Goal: Information Seeking & Learning: Learn about a topic

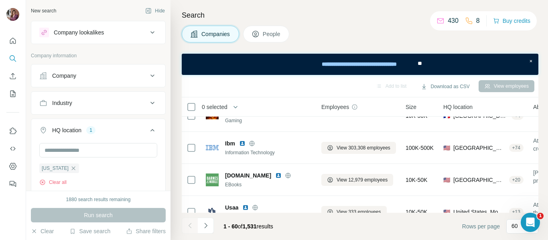
click at [259, 31] on icon at bounding box center [255, 34] width 6 height 6
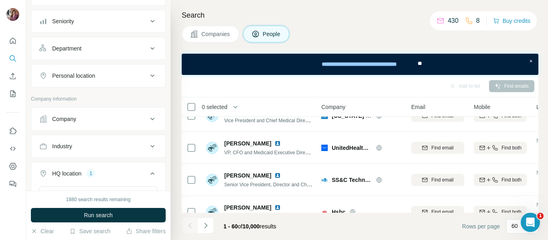
scroll to position [83, 0]
click at [136, 120] on div "Company" at bounding box center [93, 118] width 108 height 8
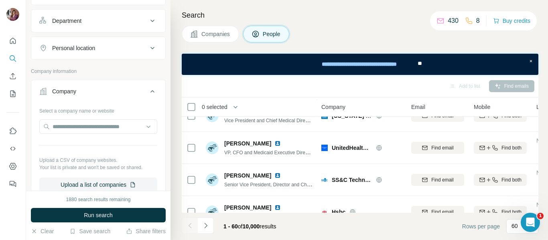
scroll to position [112, 0]
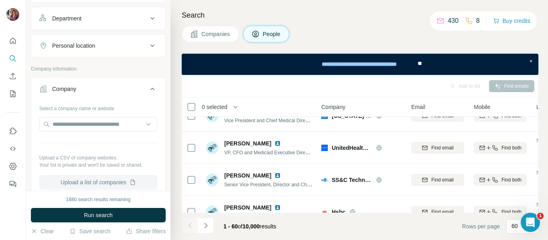
click at [101, 183] on button "Upload a list of companies" at bounding box center [98, 182] width 118 height 14
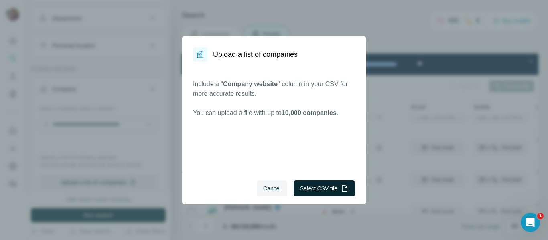
click at [297, 187] on button "Select CSV file" at bounding box center [324, 189] width 61 height 16
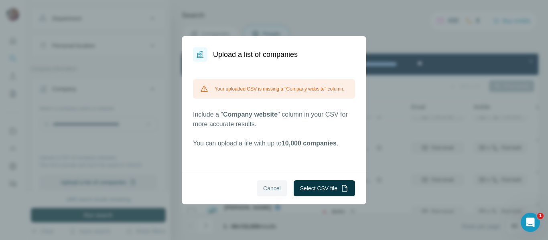
click at [271, 186] on span "Cancel" at bounding box center [272, 189] width 18 height 8
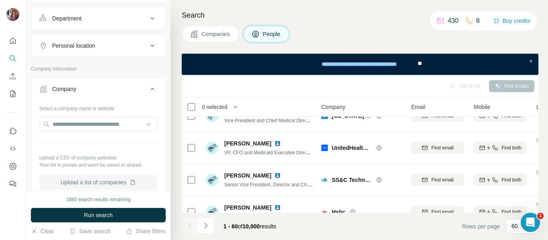
click at [79, 181] on button "Upload a list of companies" at bounding box center [98, 182] width 118 height 14
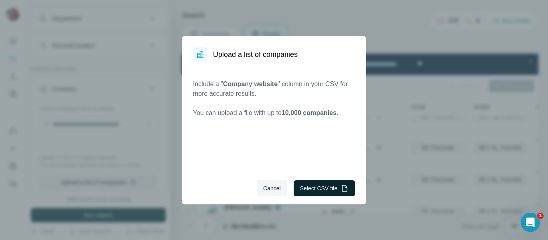
click at [312, 184] on button "Select CSV file" at bounding box center [324, 189] width 61 height 16
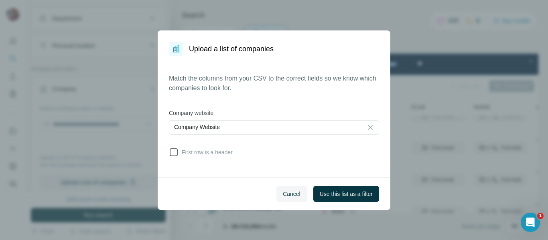
click at [175, 154] on icon at bounding box center [174, 153] width 10 height 10
click at [332, 193] on span "Use this list as a filter" at bounding box center [346, 194] width 53 height 8
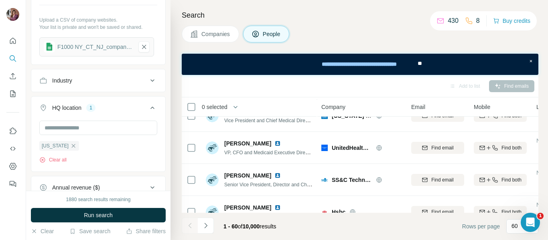
scroll to position [252, 0]
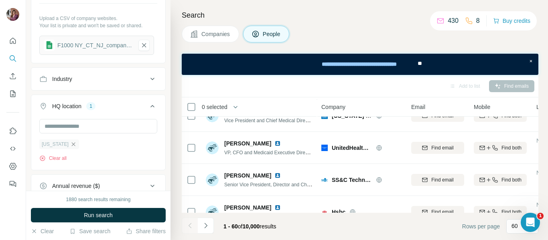
click at [72, 145] on icon "button" at bounding box center [74, 145] width 4 height 4
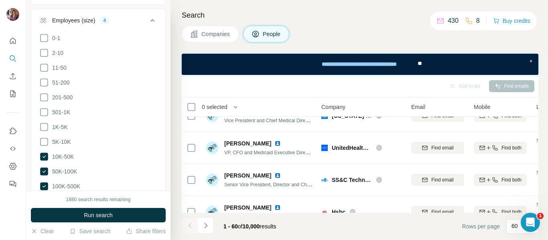
scroll to position [417, 0]
click at [43, 155] on icon at bounding box center [44, 156] width 8 height 8
click at [43, 170] on icon at bounding box center [44, 171] width 8 height 8
click at [43, 184] on icon at bounding box center [44, 185] width 3 height 2
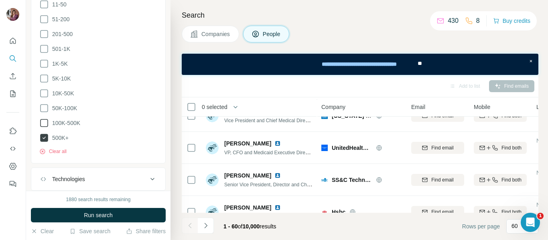
click at [44, 137] on icon at bounding box center [44, 138] width 3 height 2
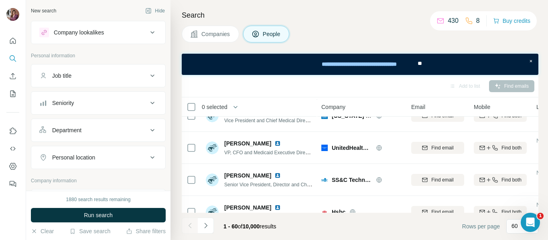
click at [100, 81] on button "Job title" at bounding box center [98, 75] width 134 height 19
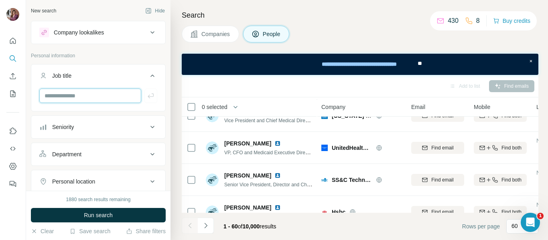
click at [96, 92] on input "text" at bounding box center [90, 96] width 102 height 14
type input "**********"
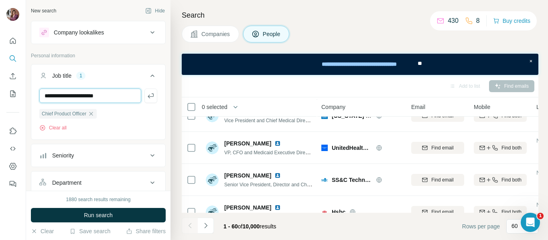
type input "**********"
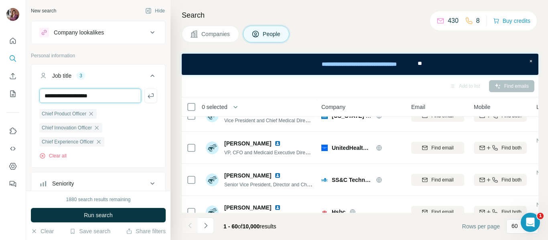
type input "**********"
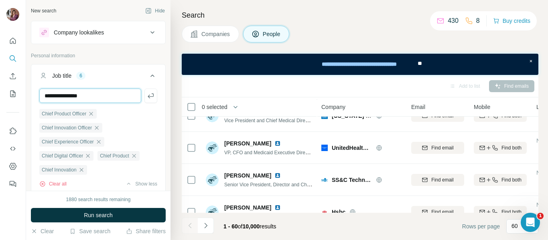
type input "**********"
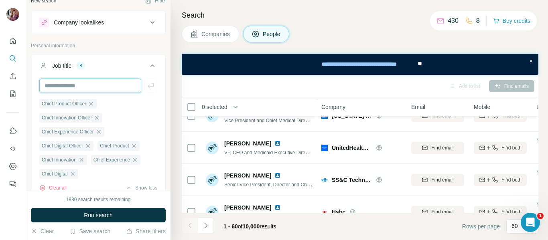
scroll to position [6, 0]
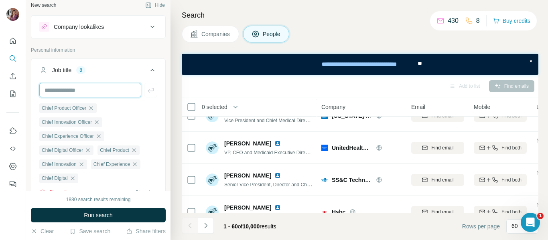
click at [106, 92] on input "text" at bounding box center [90, 90] width 102 height 14
type input "*******"
type input "**********"
type input "*"
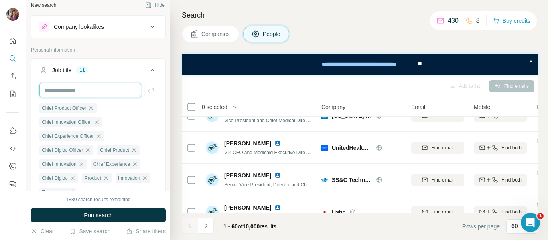
type input "*"
type input "*******"
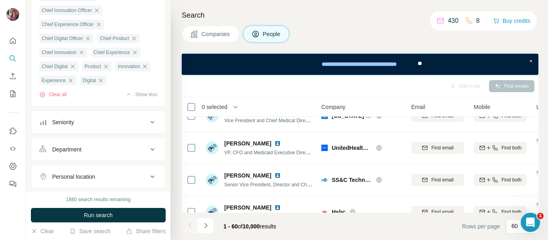
scroll to position [118, 0]
click at [94, 125] on div "Seniority" at bounding box center [93, 122] width 108 height 8
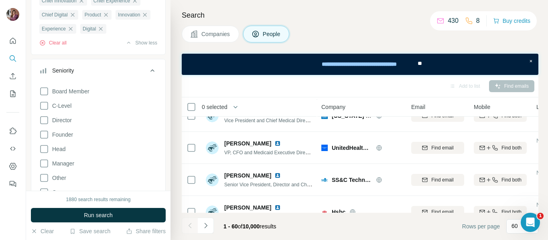
scroll to position [171, 0]
click at [46, 107] on icon at bounding box center [44, 105] width 10 height 10
click at [45, 122] on icon at bounding box center [44, 119] width 10 height 10
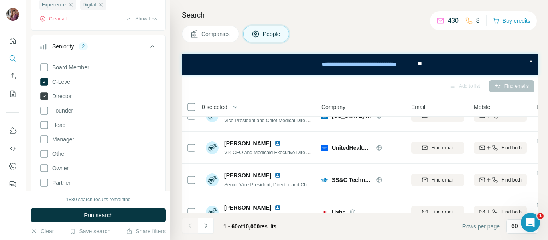
scroll to position [194, 0]
click at [44, 129] on icon at bounding box center [44, 125] width 10 height 10
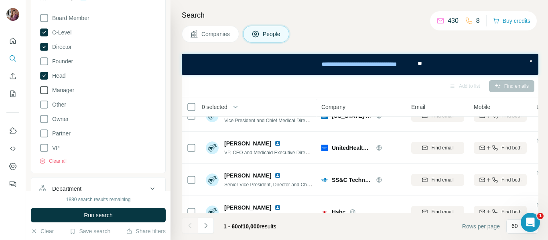
scroll to position [243, 0]
click at [43, 148] on icon at bounding box center [44, 148] width 10 height 10
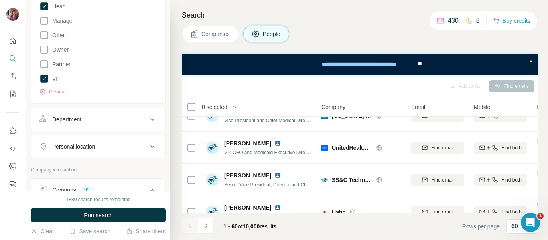
scroll to position [386, 0]
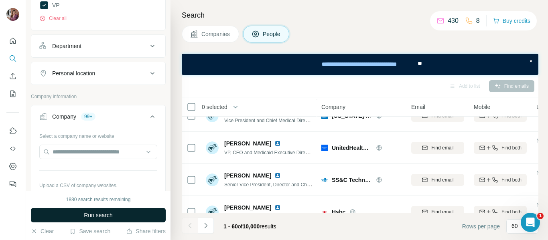
click at [86, 213] on span "Run search" at bounding box center [98, 216] width 29 height 8
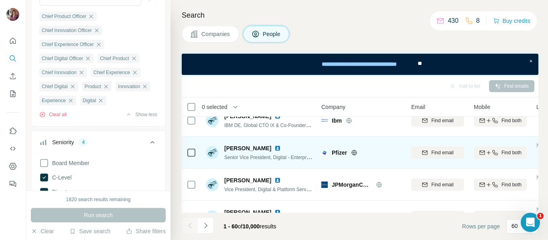
scroll to position [12, 0]
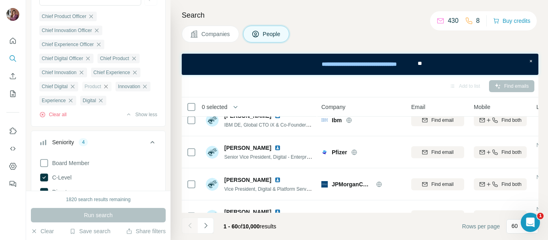
click at [108, 90] on icon "button" at bounding box center [106, 86] width 6 height 6
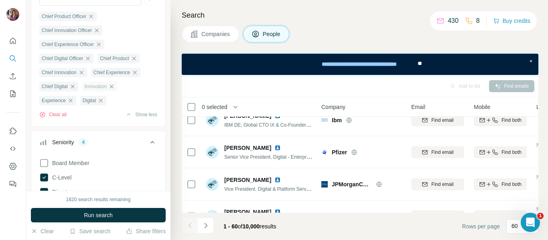
click at [113, 89] on icon "button" at bounding box center [111, 86] width 6 height 6
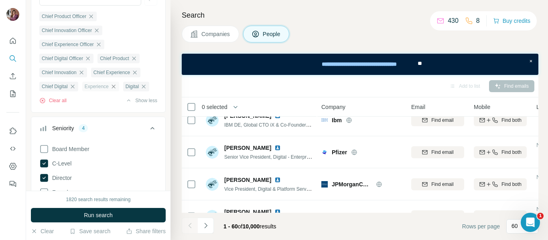
click at [115, 88] on icon "button" at bounding box center [113, 86] width 6 height 6
click at [104, 90] on icon "button" at bounding box center [103, 86] width 6 height 6
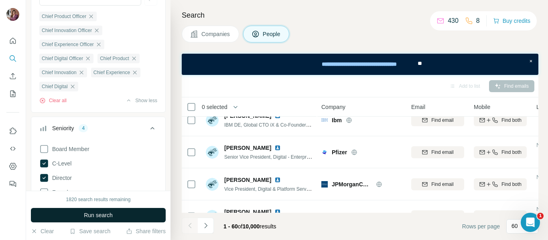
click at [100, 216] on span "Run search" at bounding box center [98, 216] width 29 height 8
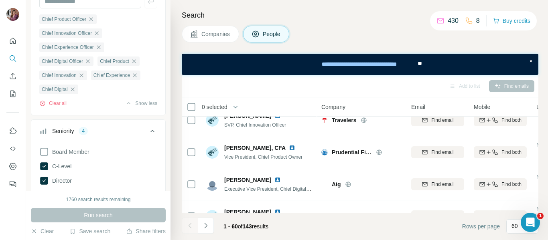
scroll to position [92, 0]
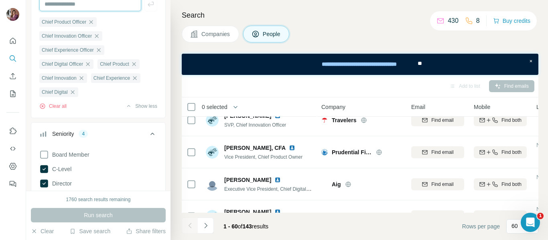
click at [104, 8] on input "text" at bounding box center [90, 4] width 102 height 14
type input "**********"
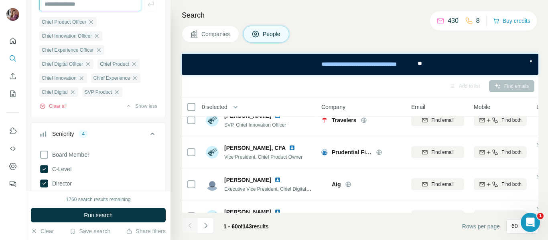
type input "*"
type input "**********"
click at [88, 4] on input "text" at bounding box center [90, 4] width 102 height 14
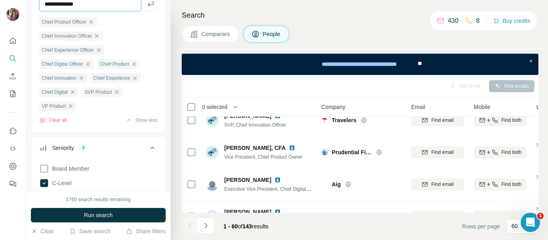
type input "**********"
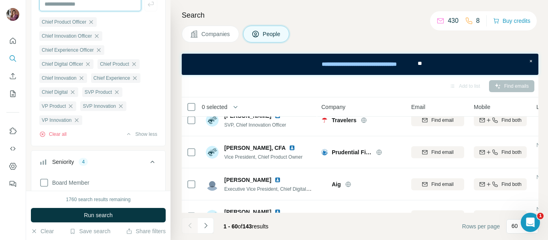
click at [88, 4] on input "text" at bounding box center [90, 4] width 102 height 14
type input "**********"
click at [88, 4] on input "text" at bounding box center [90, 4] width 102 height 14
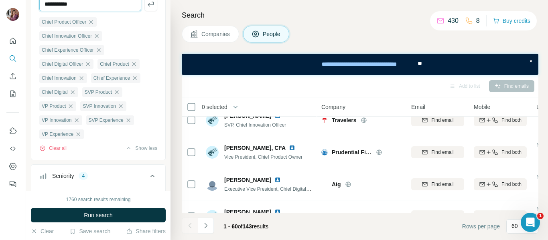
type input "**********"
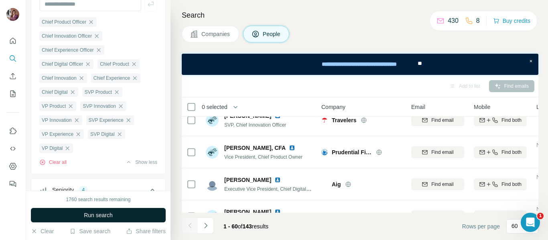
click at [97, 212] on span "Run search" at bounding box center [98, 216] width 29 height 8
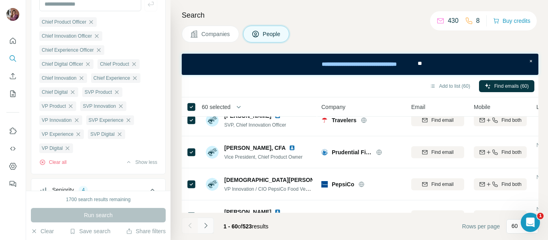
click at [206, 228] on icon "Navigate to next page" at bounding box center [206, 226] width 8 height 8
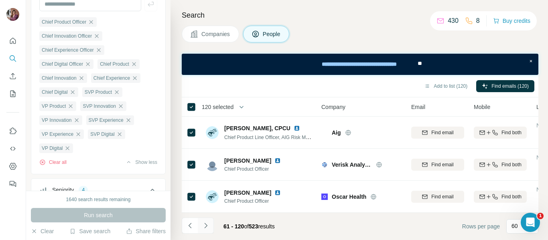
click at [206, 230] on icon "Navigate to next page" at bounding box center [206, 226] width 8 height 8
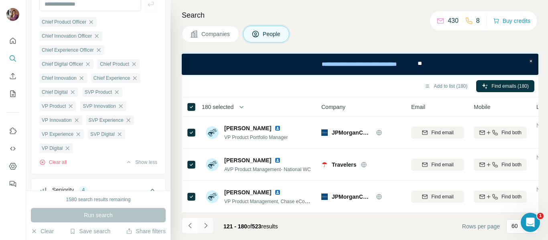
click at [207, 226] on icon "Navigate to next page" at bounding box center [205, 225] width 3 height 5
click at [207, 225] on icon "Navigate to next page" at bounding box center [206, 226] width 8 height 8
click at [204, 225] on icon "Navigate to next page" at bounding box center [206, 226] width 8 height 8
click at [204, 222] on icon "Navigate to next page" at bounding box center [206, 226] width 8 height 8
click at [203, 228] on icon "Navigate to next page" at bounding box center [206, 226] width 8 height 8
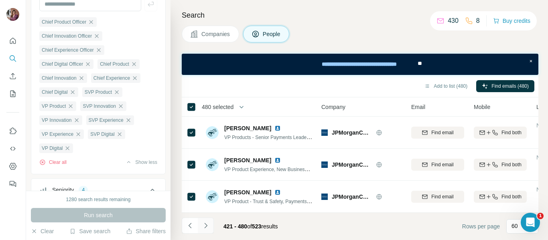
click at [209, 226] on icon "Navigate to next page" at bounding box center [206, 226] width 8 height 8
click at [434, 88] on button "Add to list (523)" at bounding box center [446, 86] width 55 height 12
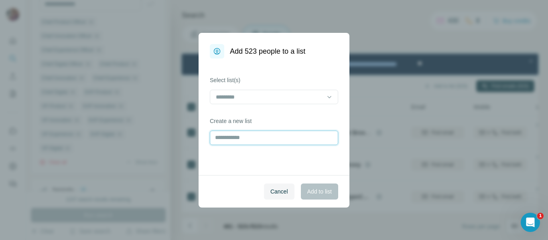
click at [296, 139] on input "text" at bounding box center [274, 138] width 128 height 14
type input "**********"
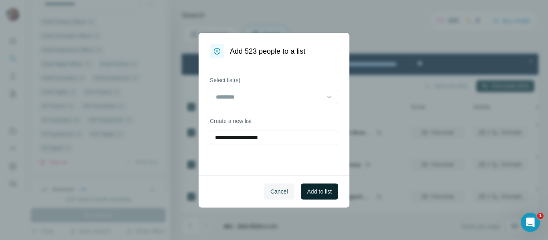
click at [314, 191] on span "Add to list" at bounding box center [319, 192] width 24 height 8
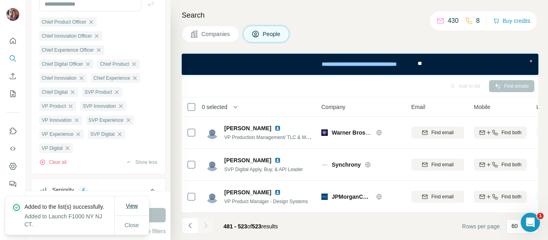
click at [132, 203] on span "View" at bounding box center [132, 206] width 12 height 6
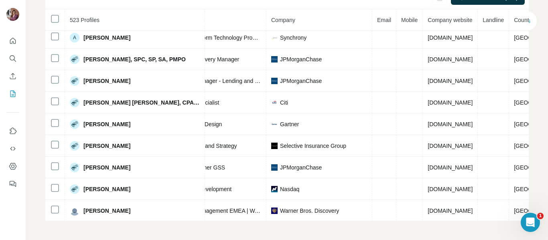
scroll to position [295, 139]
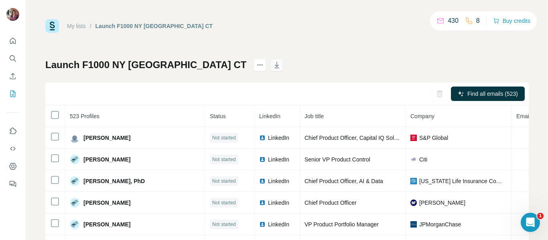
click at [273, 63] on icon "button" at bounding box center [277, 65] width 8 height 8
